Goal: Navigation & Orientation: Find specific page/section

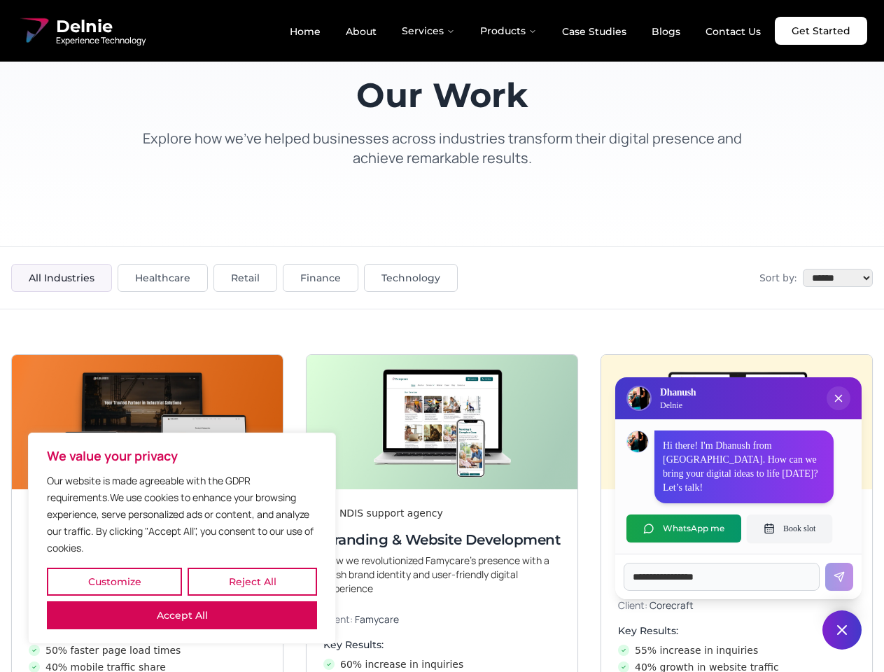
click at [114, 582] on button "Customize" at bounding box center [114, 582] width 135 height 28
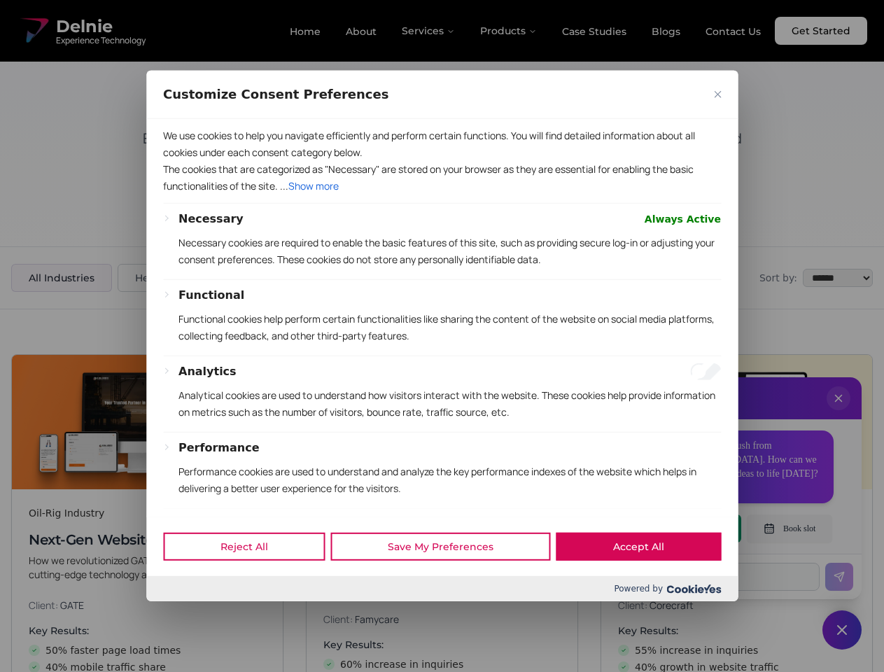
click at [252, 582] on div at bounding box center [442, 336] width 884 height 672
click at [182, 161] on p "We use cookies to help you navigate efficiently and perform certain functions. …" at bounding box center [442, 144] width 558 height 34
click at [442, 336] on p "Functional cookies help perform certain functionalities like sharing the conten…" at bounding box center [450, 328] width 543 height 34
click at [839, 412] on div at bounding box center [442, 336] width 884 height 672
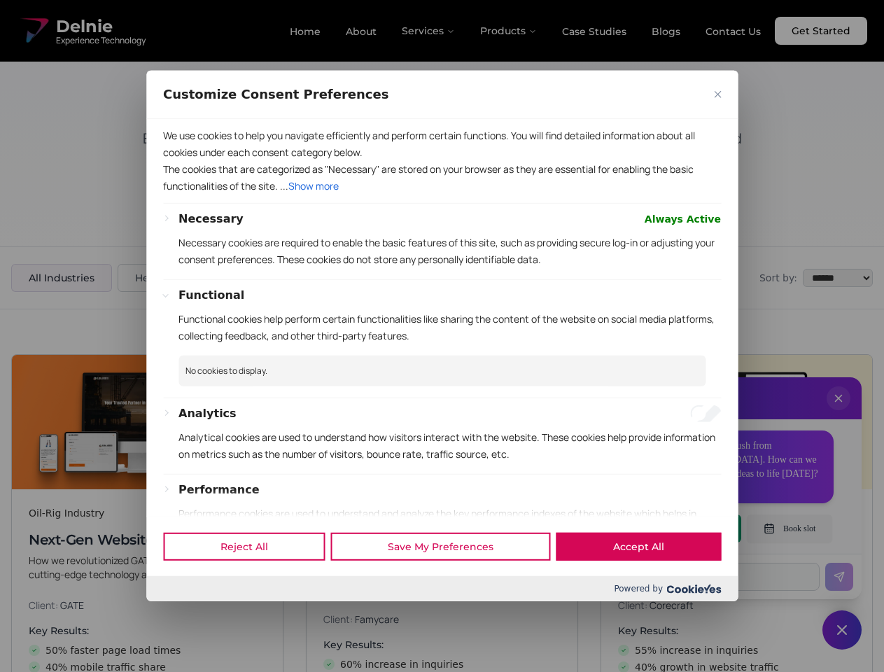
click at [684, 529] on div "Reject All Save My Preferences Accept All" at bounding box center [442, 547] width 592 height 60
click at [790, 529] on div at bounding box center [442, 336] width 884 height 672
click at [842, 630] on div at bounding box center [442, 336] width 884 height 672
click at [429, 31] on div at bounding box center [442, 336] width 884 height 672
click at [509, 31] on div at bounding box center [442, 336] width 884 height 672
